Goal: Navigation & Orientation: Go to known website

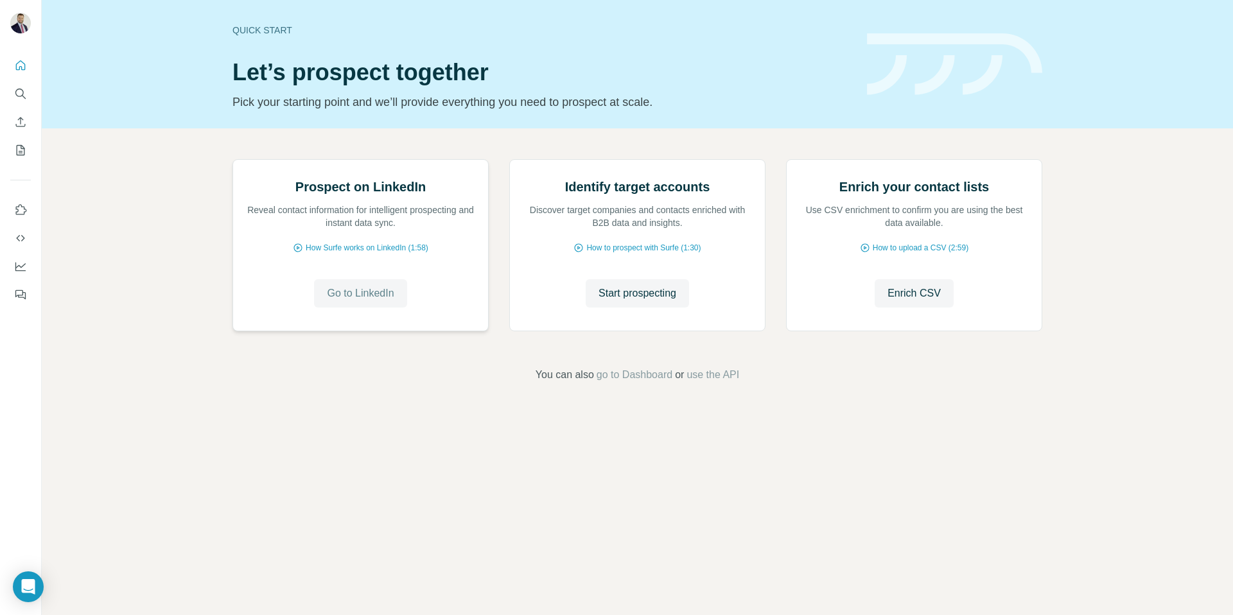
click at [345, 301] on span "Go to LinkedIn" at bounding box center [360, 293] width 67 height 15
